Goal: Browse casually

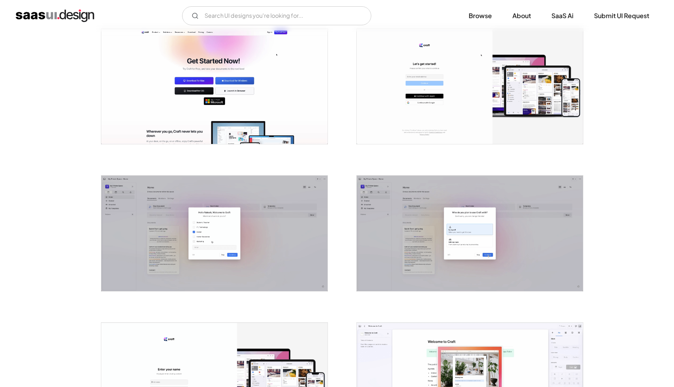
scroll to position [154, 0]
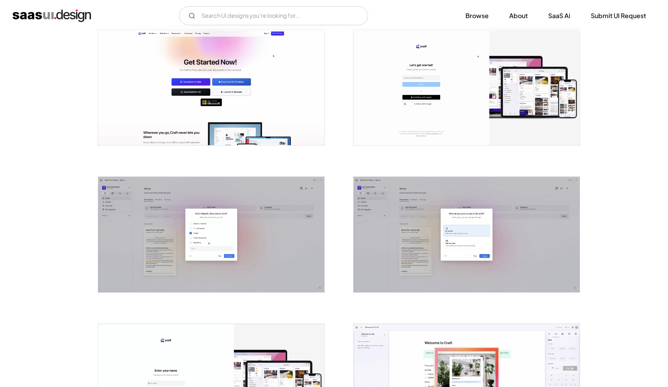
click at [299, 231] on img "open lightbox" at bounding box center [211, 234] width 226 height 115
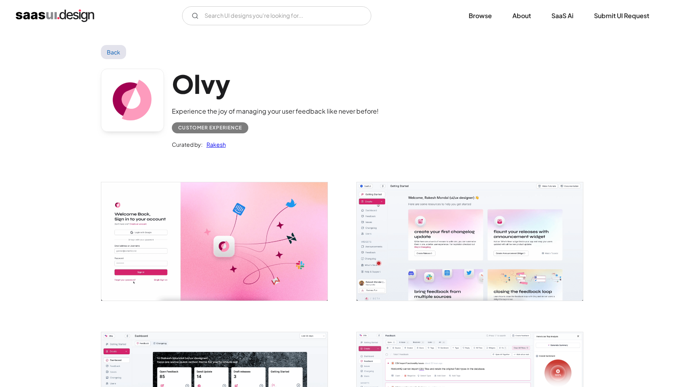
scroll to position [341, 0]
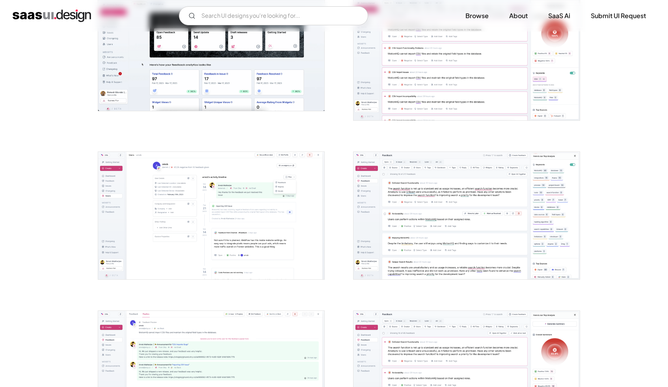
click at [520, 74] on img "open lightbox" at bounding box center [467, 56] width 226 height 127
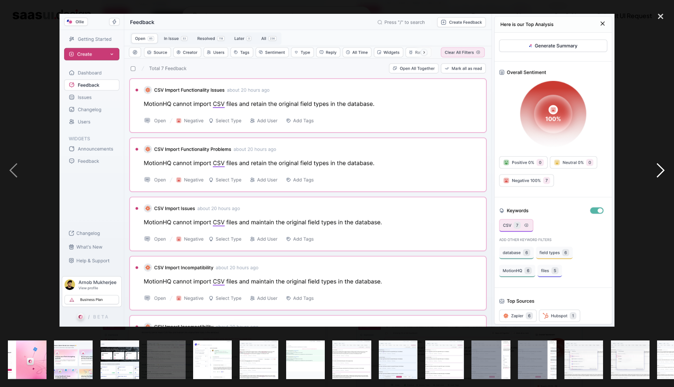
click at [661, 162] on div "next image" at bounding box center [660, 170] width 27 height 325
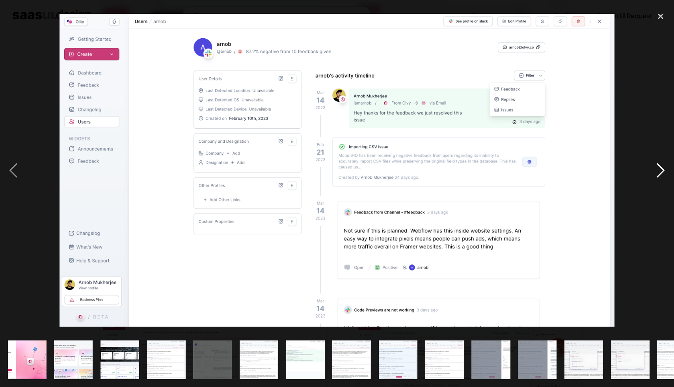
click at [661, 162] on div "next image" at bounding box center [660, 170] width 27 height 325
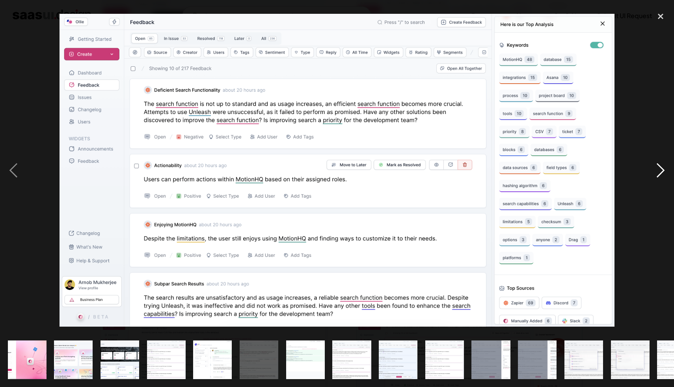
click at [661, 162] on div "next image" at bounding box center [660, 170] width 27 height 325
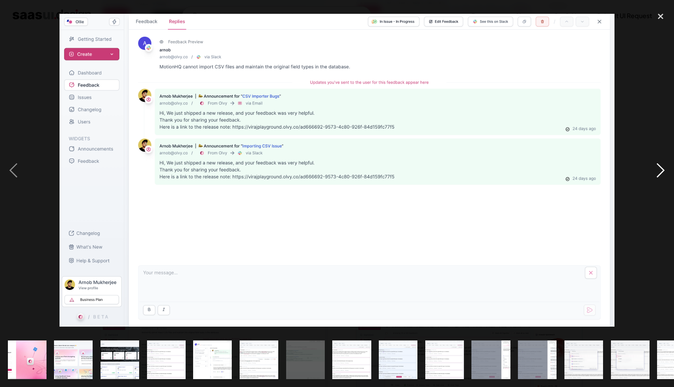
click at [661, 162] on div "next image" at bounding box center [660, 170] width 27 height 325
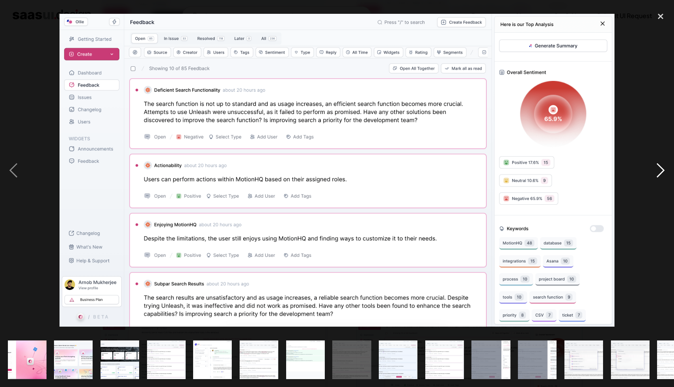
click at [661, 162] on div "next image" at bounding box center [660, 170] width 27 height 325
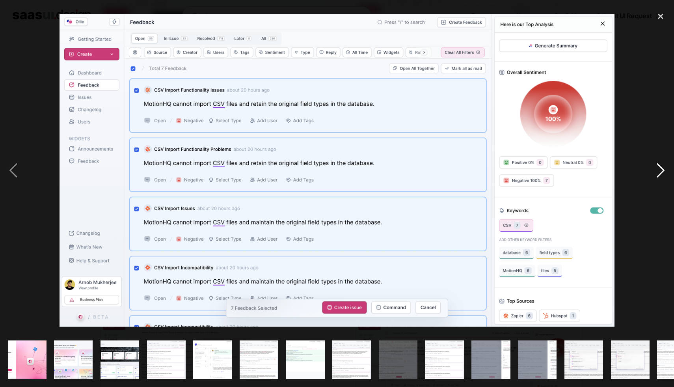
click at [661, 162] on div "next image" at bounding box center [660, 170] width 27 height 325
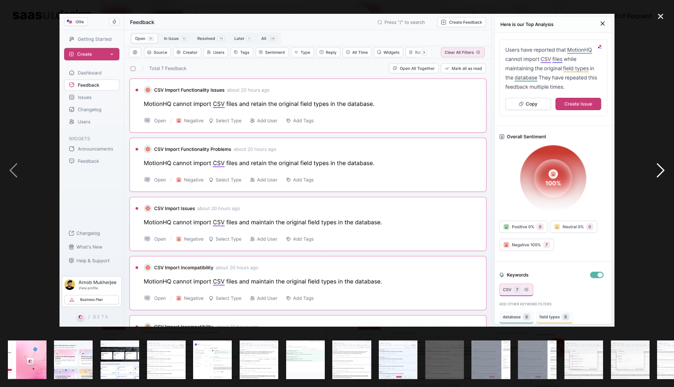
click at [661, 162] on div "next image" at bounding box center [660, 170] width 27 height 325
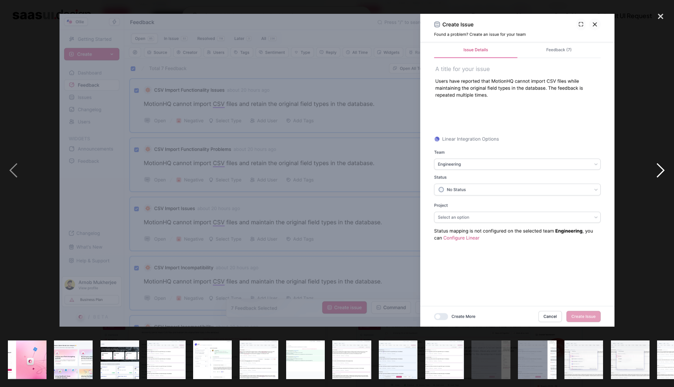
click at [661, 162] on div "next image" at bounding box center [660, 170] width 27 height 325
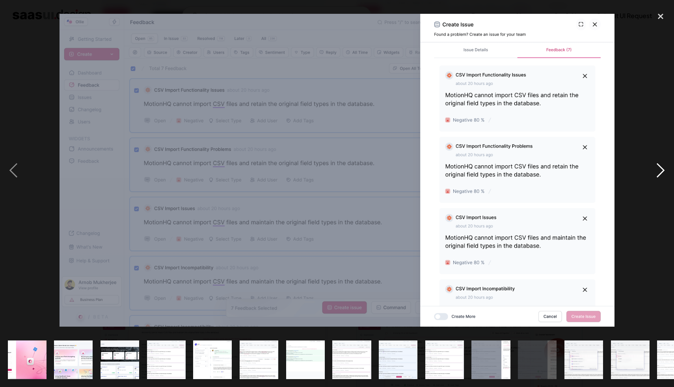
click at [661, 162] on div "next image" at bounding box center [660, 170] width 27 height 325
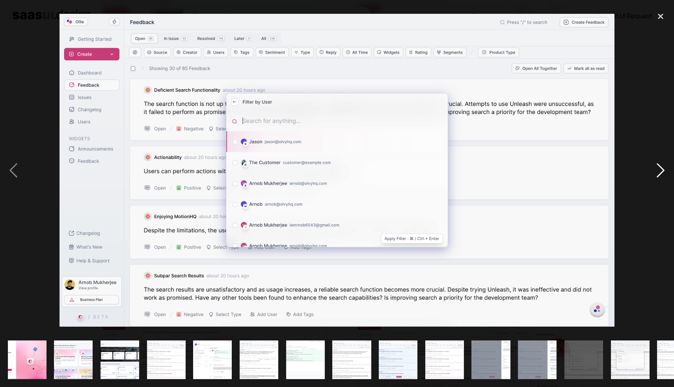
click at [661, 162] on div "next image" at bounding box center [660, 170] width 27 height 325
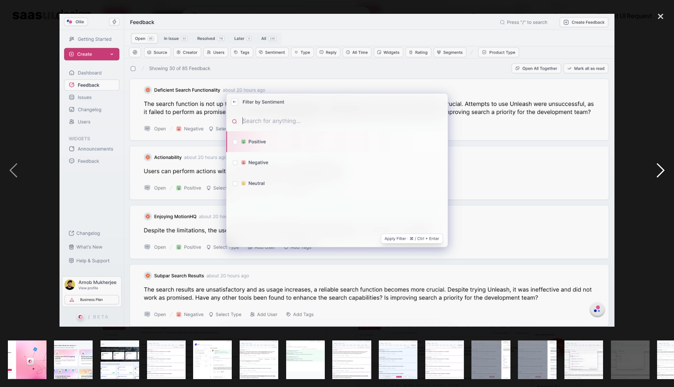
click at [661, 162] on div "next image" at bounding box center [660, 170] width 27 height 325
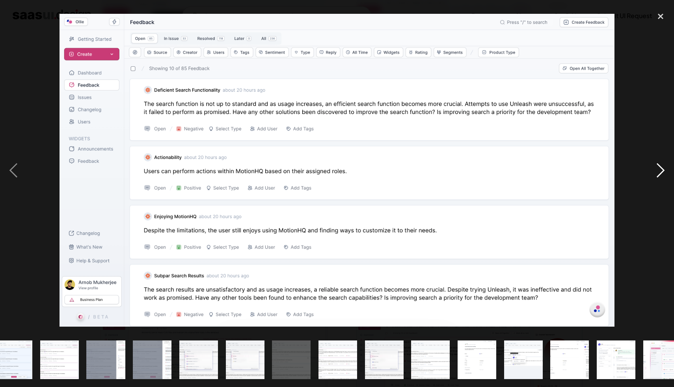
click at [661, 162] on div "next image" at bounding box center [660, 170] width 27 height 325
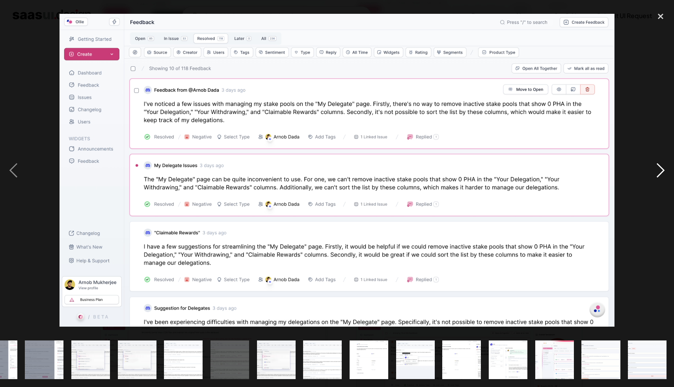
scroll to position [0, 493]
click at [661, 162] on div "next image" at bounding box center [660, 170] width 27 height 325
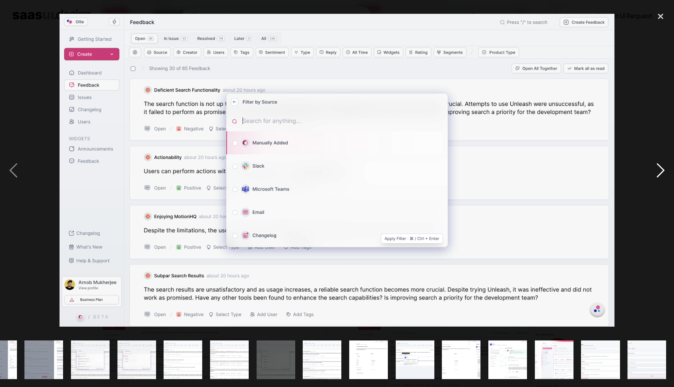
click at [661, 162] on div "next image" at bounding box center [660, 170] width 27 height 325
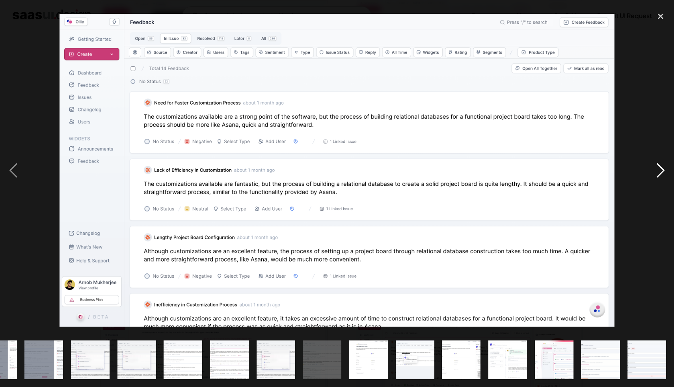
click at [661, 162] on div "next image" at bounding box center [660, 170] width 27 height 325
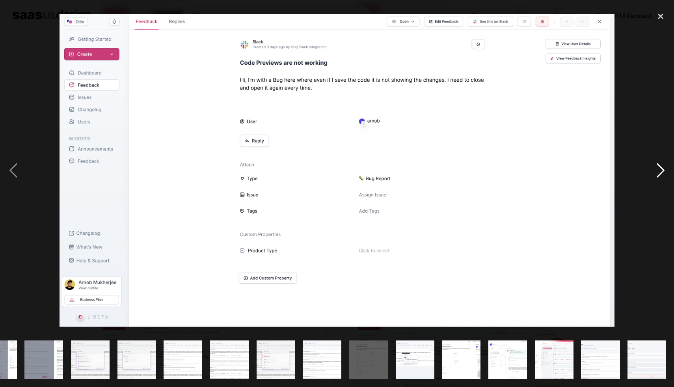
click at [661, 162] on div "next image" at bounding box center [660, 170] width 27 height 325
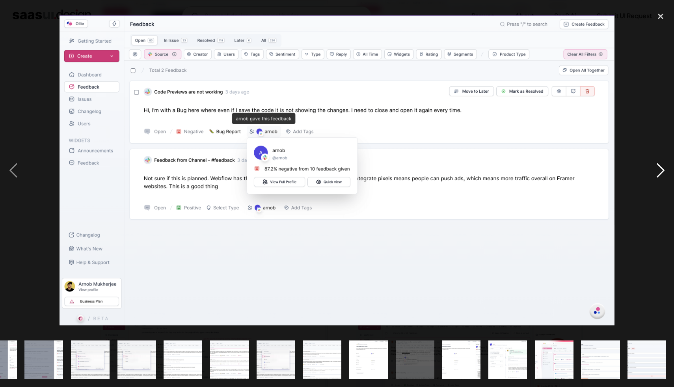
click at [661, 162] on div "next image" at bounding box center [660, 170] width 27 height 325
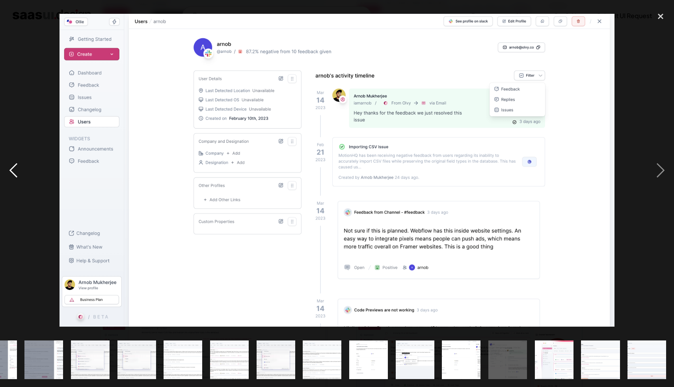
click at [20, 175] on div "previous image" at bounding box center [13, 170] width 27 height 325
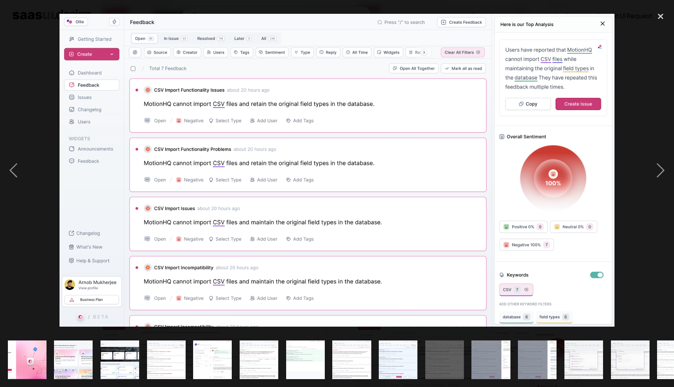
scroll to position [0, 0]
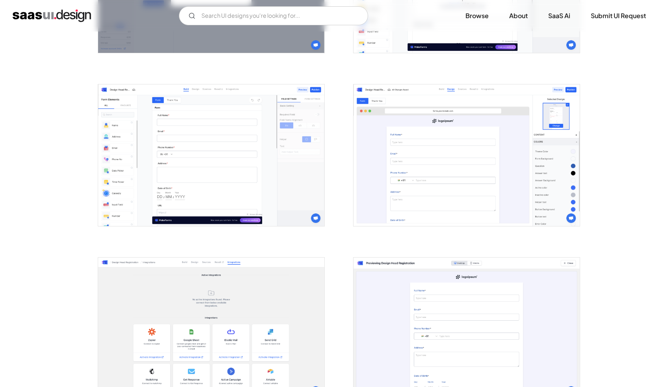
scroll to position [897, 0]
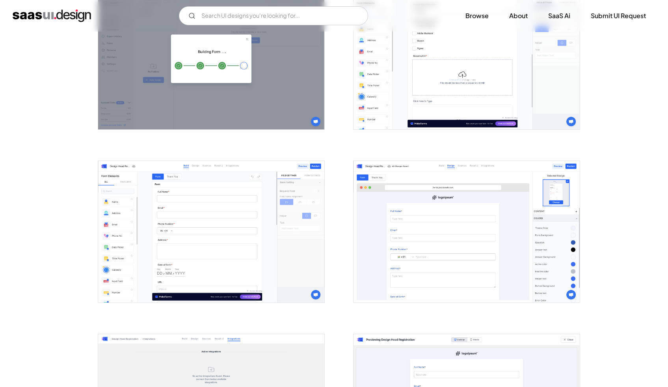
click at [257, 219] on img "open lightbox" at bounding box center [211, 231] width 226 height 141
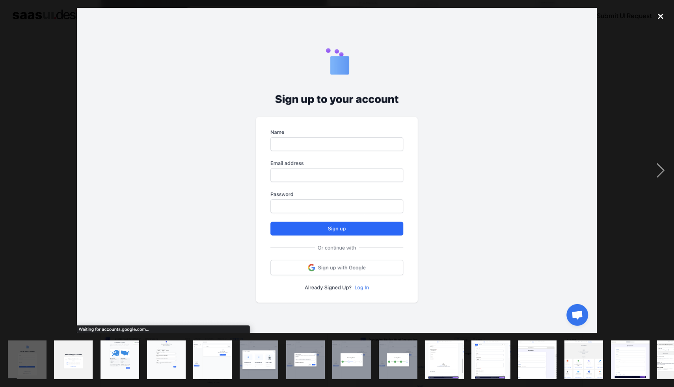
click at [668, 16] on div "close lightbox" at bounding box center [660, 16] width 27 height 17
